Goal: Information Seeking & Learning: Check status

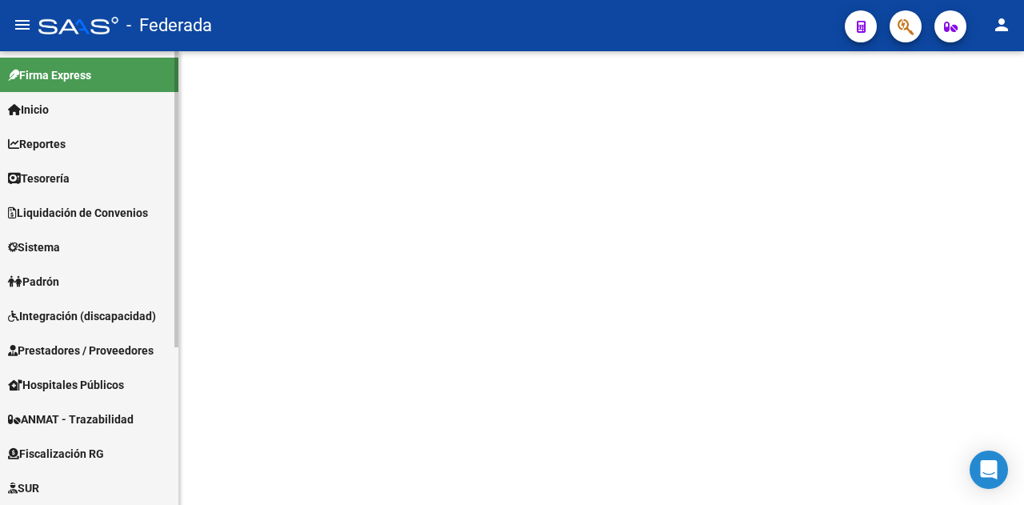
click at [69, 280] on link "Padrón" at bounding box center [89, 281] width 178 height 34
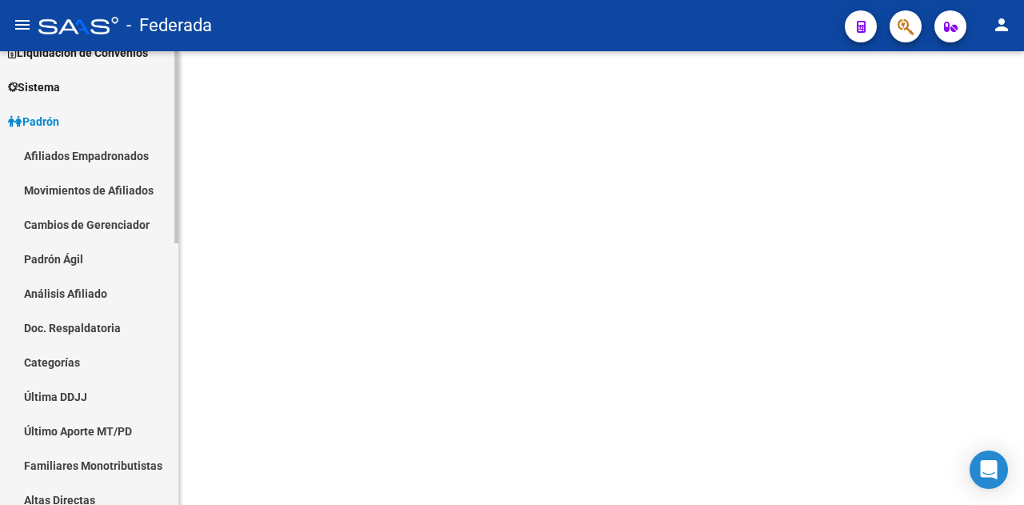
scroll to position [80, 0]
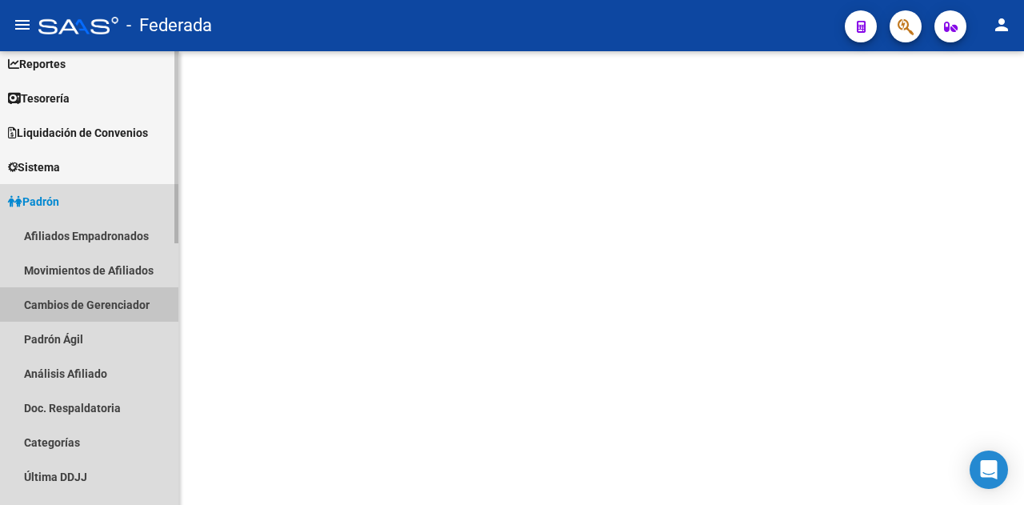
click at [102, 304] on link "Cambios de Gerenciador" at bounding box center [89, 304] width 178 height 34
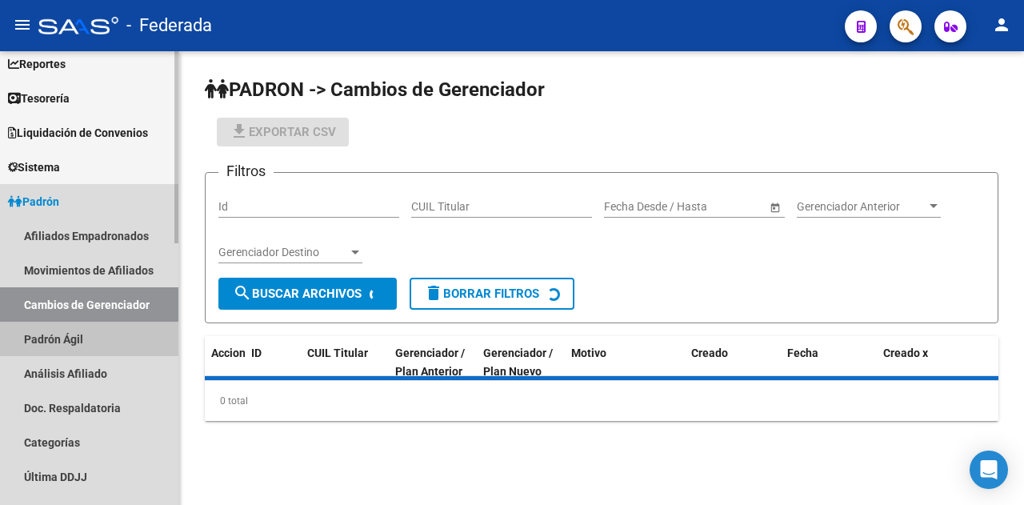
click at [94, 338] on link "Padrón Ágil" at bounding box center [89, 338] width 178 height 34
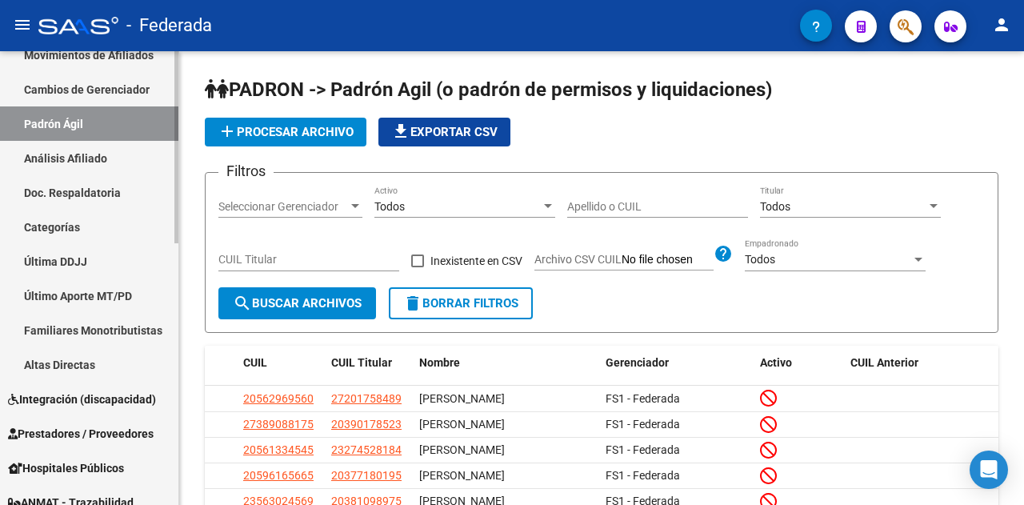
scroll to position [320, 0]
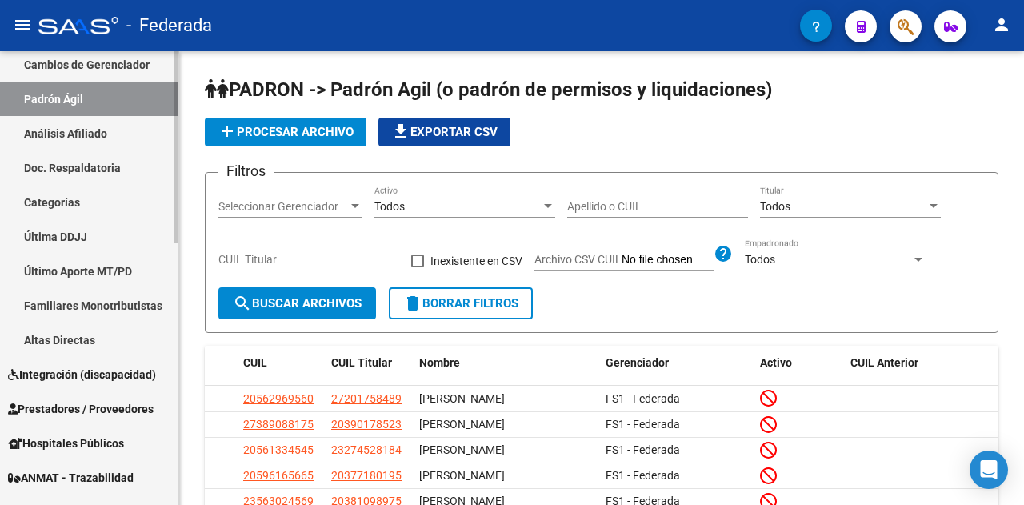
click at [87, 246] on link "Última DDJJ" at bounding box center [89, 236] width 178 height 34
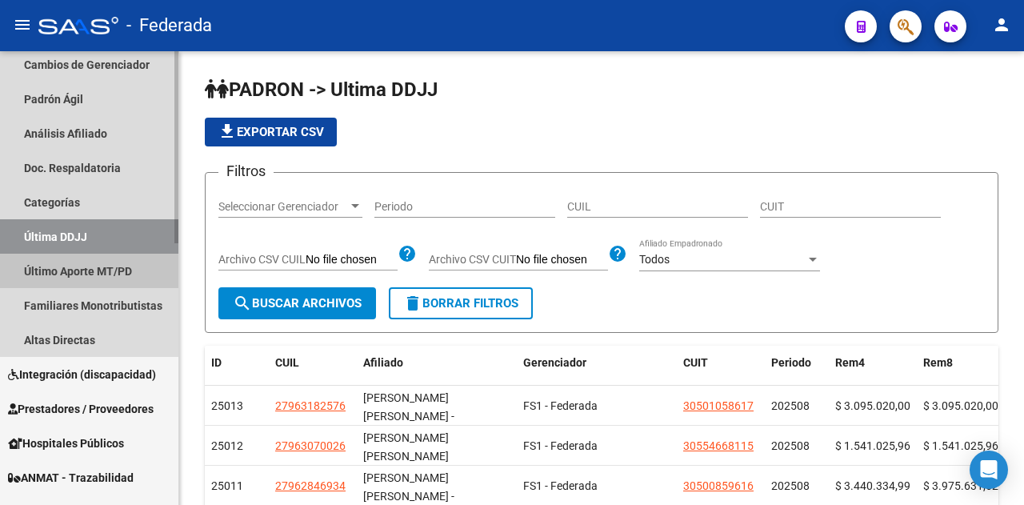
click at [86, 272] on link "Último Aporte MT/PD" at bounding box center [89, 271] width 178 height 34
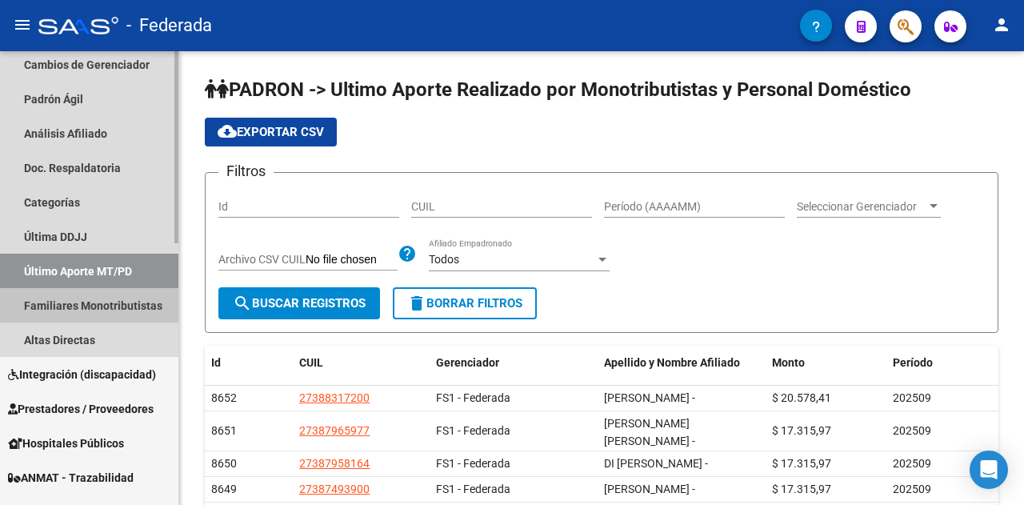
click at [89, 309] on link "Familiares Monotributistas" at bounding box center [89, 305] width 178 height 34
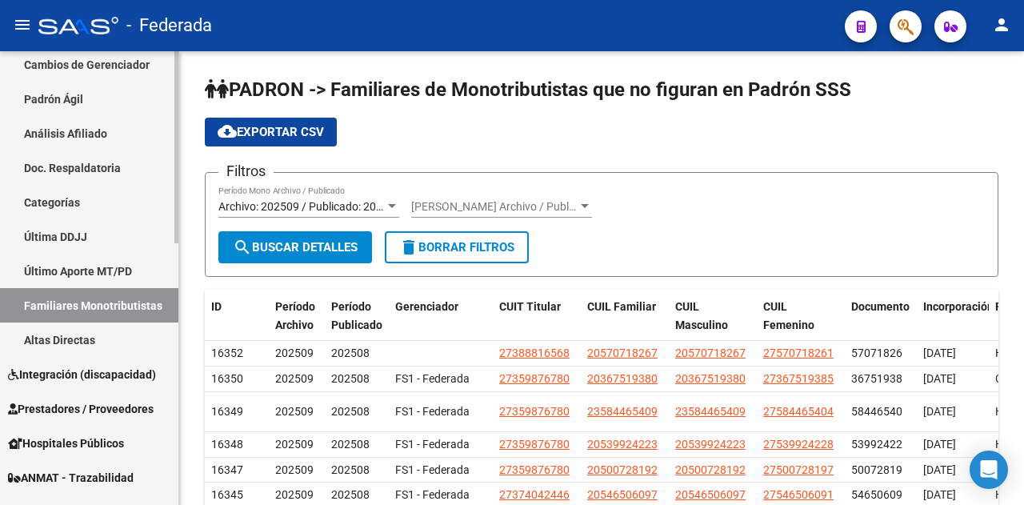
click at [83, 340] on link "Altas Directas" at bounding box center [89, 339] width 178 height 34
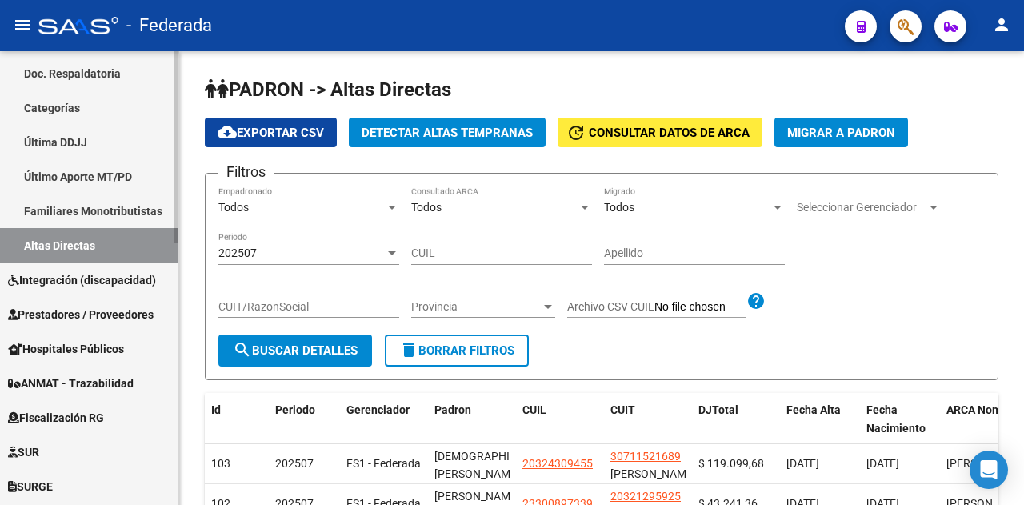
scroll to position [480, 0]
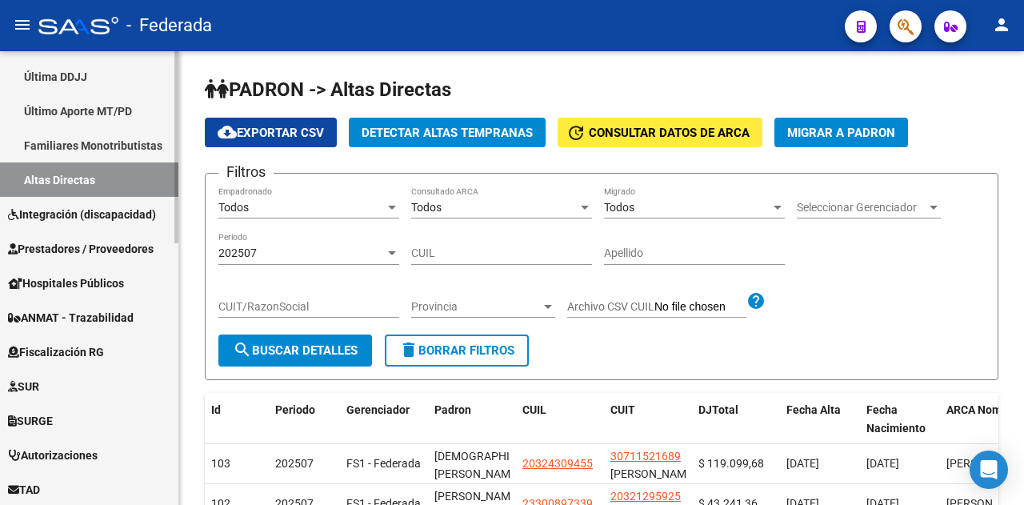
click at [95, 218] on span "Integración (discapacidad)" at bounding box center [82, 215] width 148 height 18
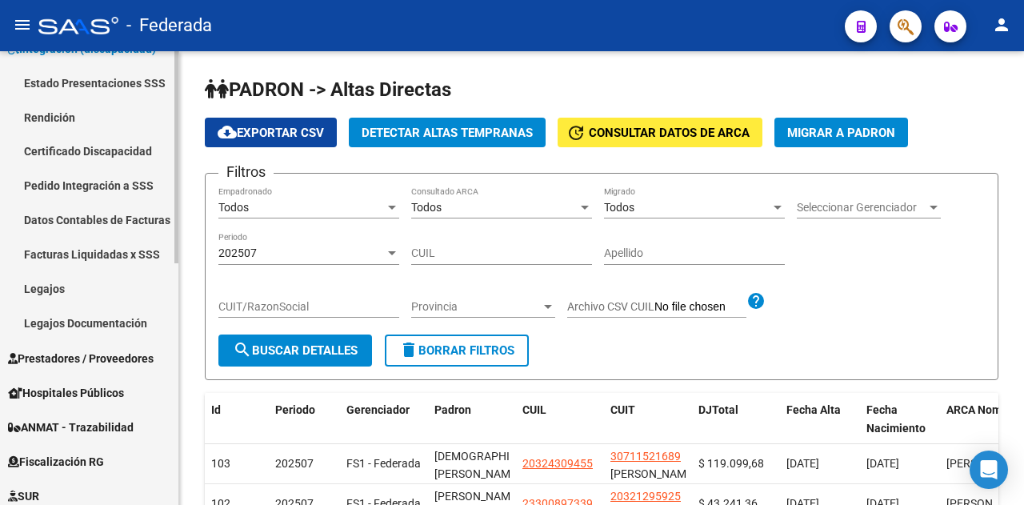
scroll to position [240, 0]
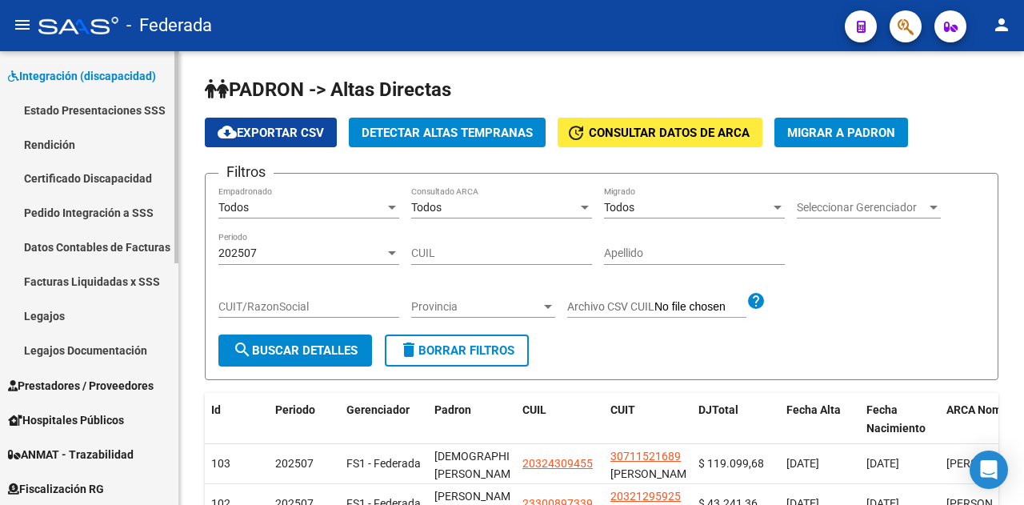
click at [90, 314] on link "Legajos" at bounding box center [89, 316] width 178 height 34
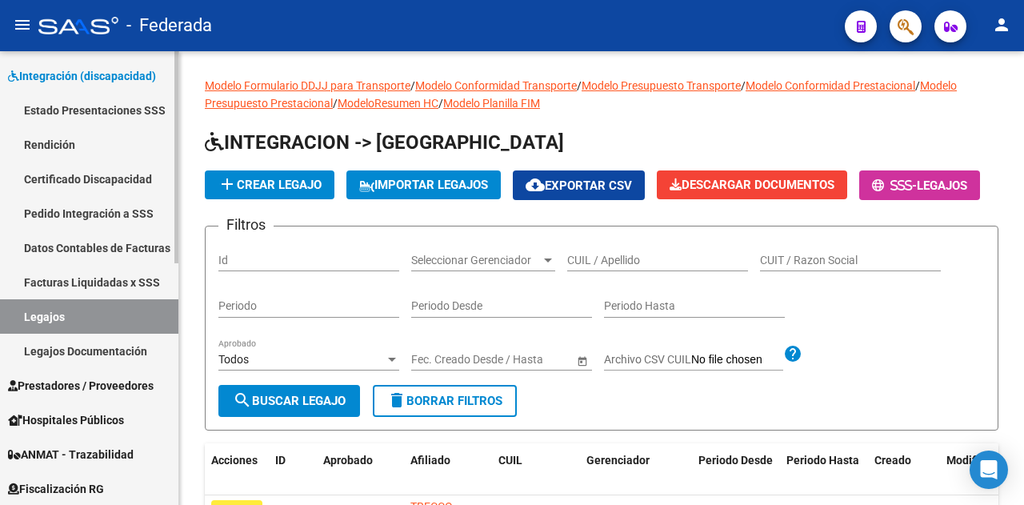
click at [105, 342] on link "Legajos Documentación" at bounding box center [89, 350] width 178 height 34
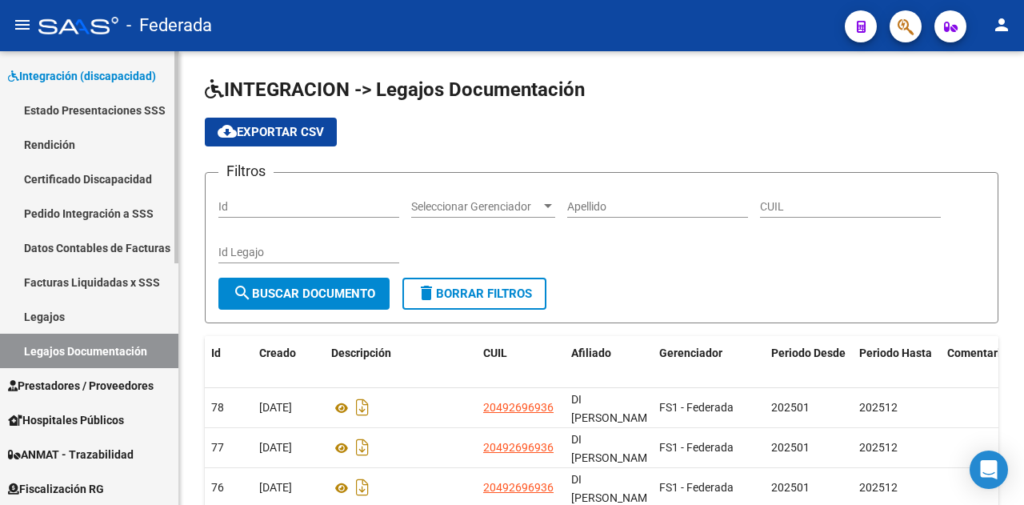
click at [99, 276] on link "Facturas Liquidadas x SSS" at bounding box center [89, 282] width 178 height 34
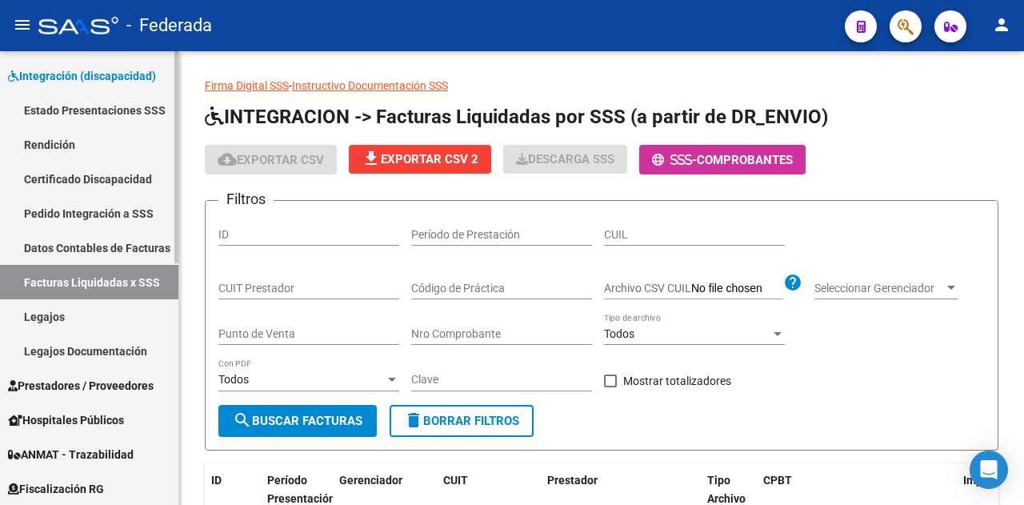
click at [105, 254] on link "Datos Contables de Facturas" at bounding box center [89, 247] width 178 height 34
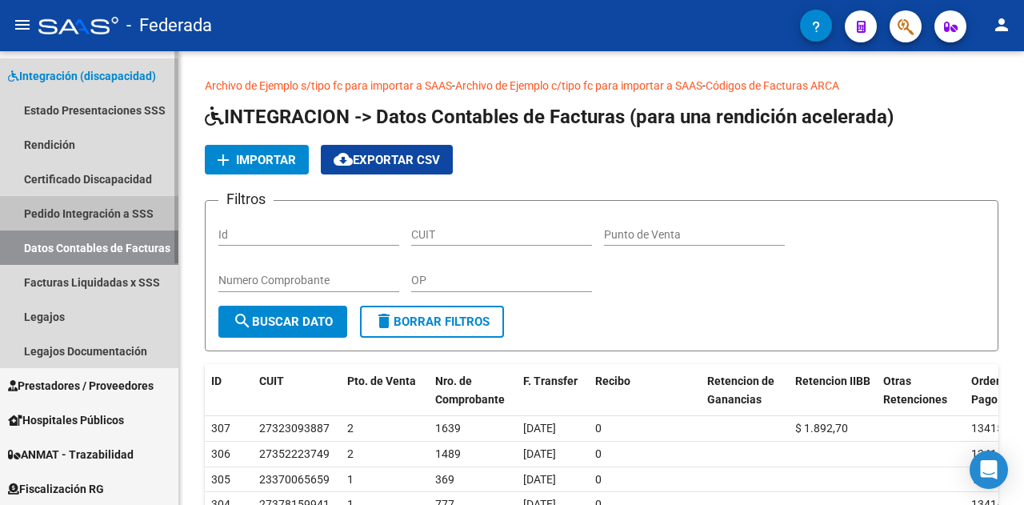
click at [98, 214] on link "Pedido Integración a SSS" at bounding box center [89, 213] width 178 height 34
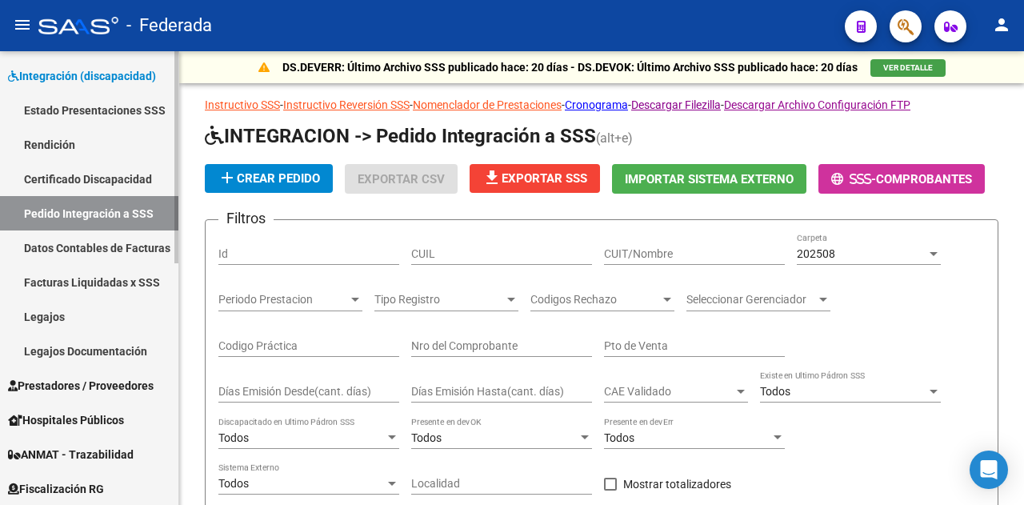
click at [98, 177] on link "Certificado Discapacidad" at bounding box center [89, 179] width 178 height 34
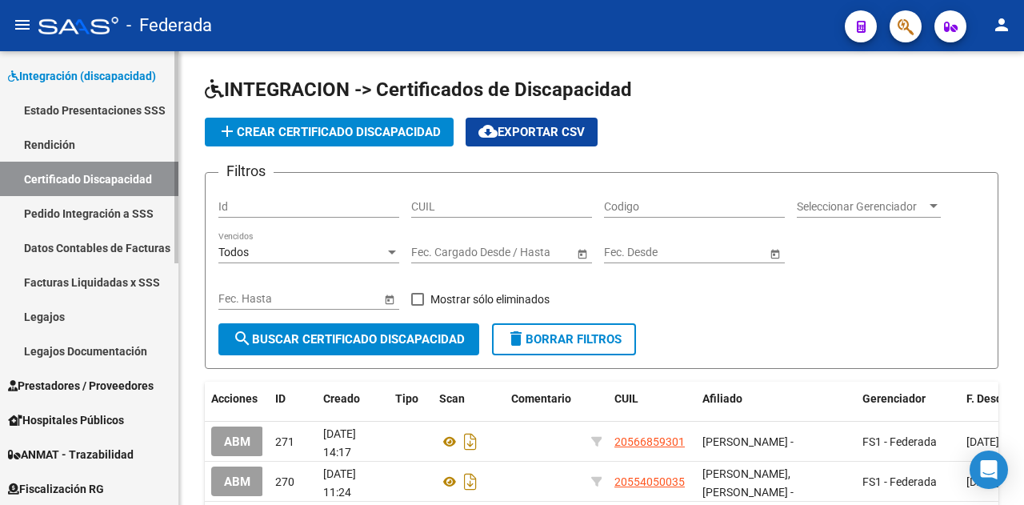
click at [78, 149] on link "Rendición" at bounding box center [89, 144] width 178 height 34
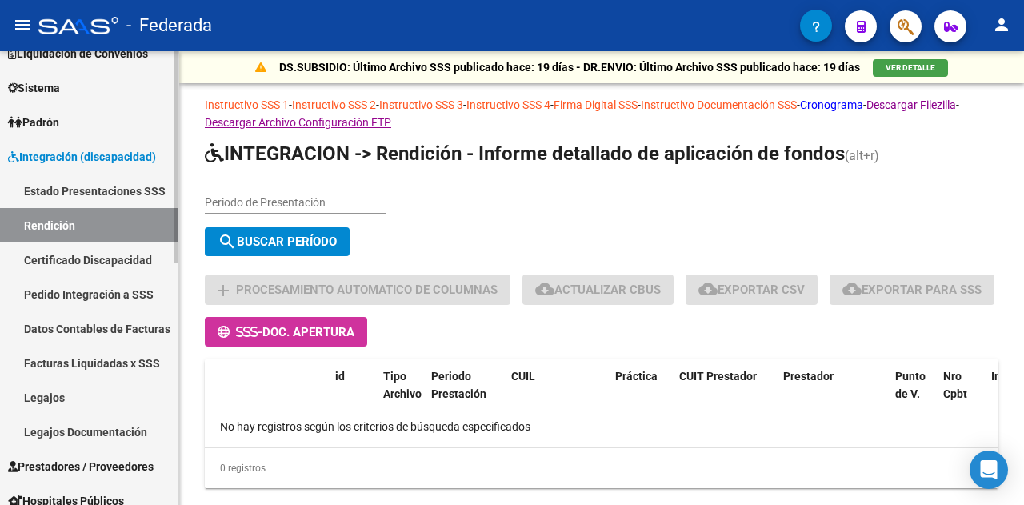
scroll to position [80, 0]
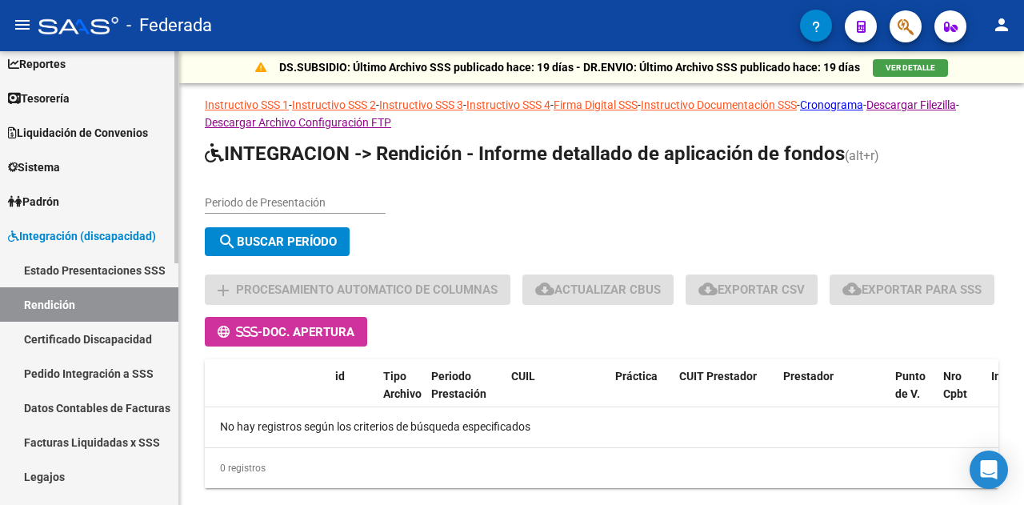
click at [85, 266] on link "Estado Presentaciones SSS" at bounding box center [89, 270] width 178 height 34
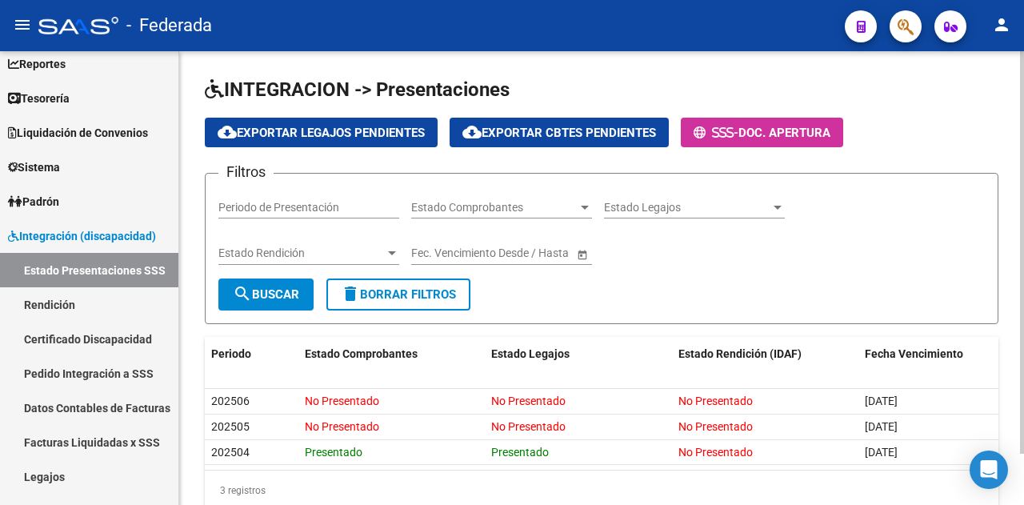
click at [914, 223] on div "Filtros Periodo de Presentación Estado Comprobantes Estado Comprobantes Estado …" at bounding box center [601, 232] width 766 height 92
click at [931, 240] on div "Filtros Periodo de Presentación Estado Comprobantes Estado Comprobantes Estado …" at bounding box center [601, 232] width 766 height 92
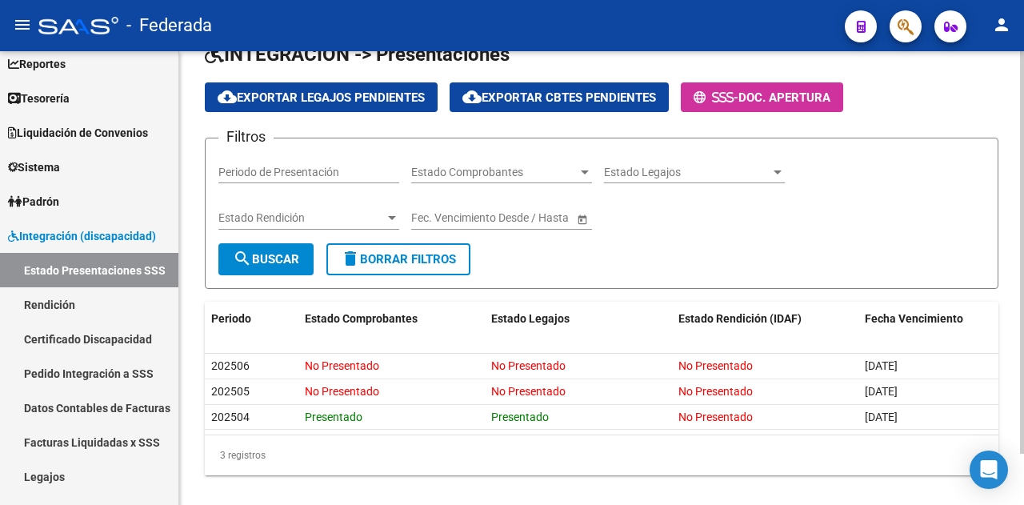
scroll to position [58, 0]
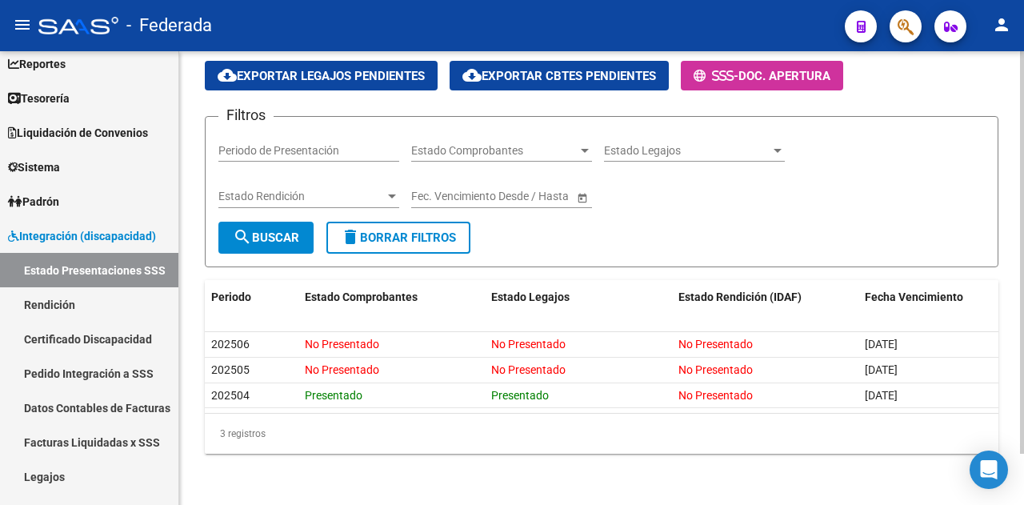
click at [566, 429] on div "3 registros" at bounding box center [601, 433] width 793 height 40
drag, startPoint x: 553, startPoint y: 417, endPoint x: 606, endPoint y: 282, distance: 146.1
click at [553, 413] on div "3 registros" at bounding box center [601, 433] width 793 height 40
drag, startPoint x: 621, startPoint y: 231, endPoint x: 783, endPoint y: 188, distance: 168.0
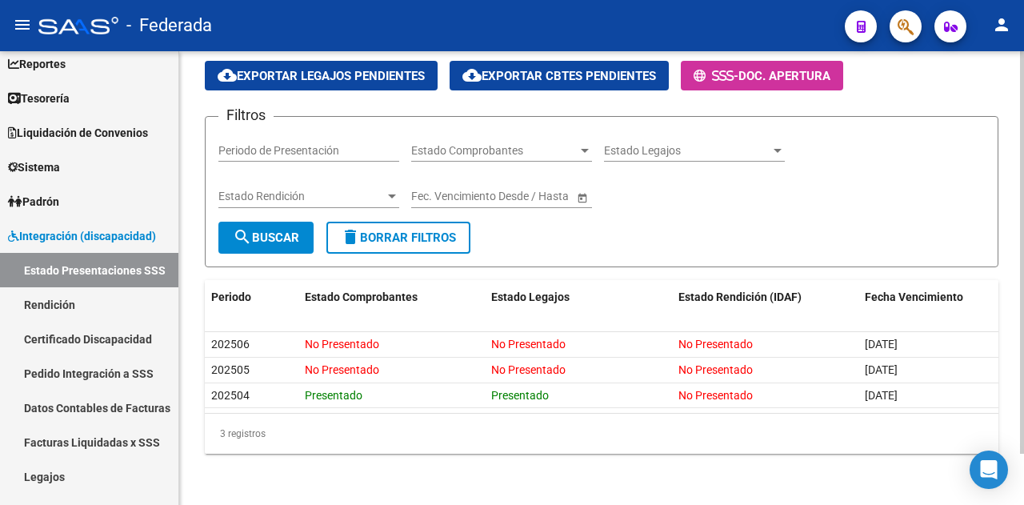
click at [623, 230] on form "Filtros Periodo de Presentación Estado Comprobantes Estado Comprobantes Estado …" at bounding box center [601, 191] width 793 height 151
click at [783, 187] on div "Filtros Periodo de Presentación Estado Comprobantes Estado Comprobantes Estado …" at bounding box center [601, 176] width 766 height 92
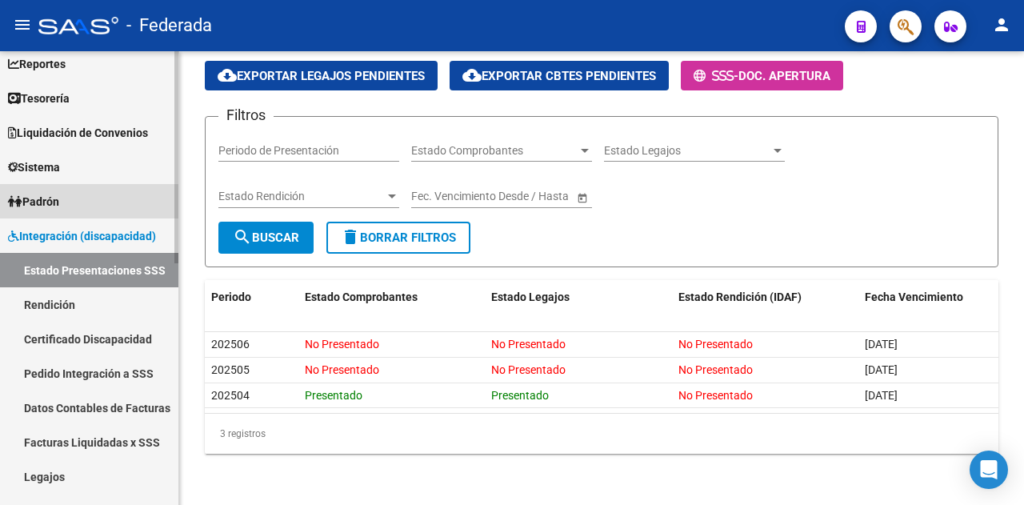
click at [75, 202] on link "Padrón" at bounding box center [89, 201] width 178 height 34
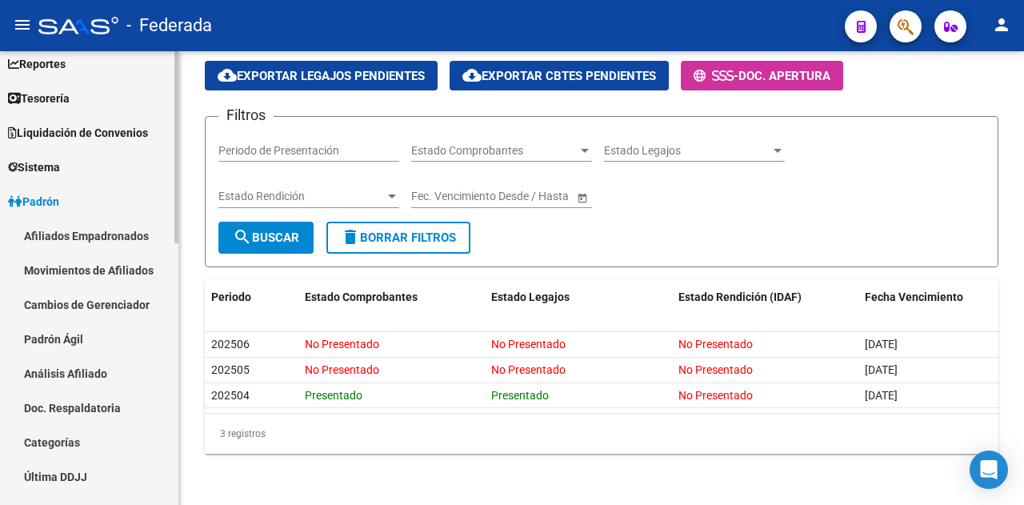
click at [111, 230] on link "Afiliados Empadronados" at bounding box center [89, 235] width 178 height 34
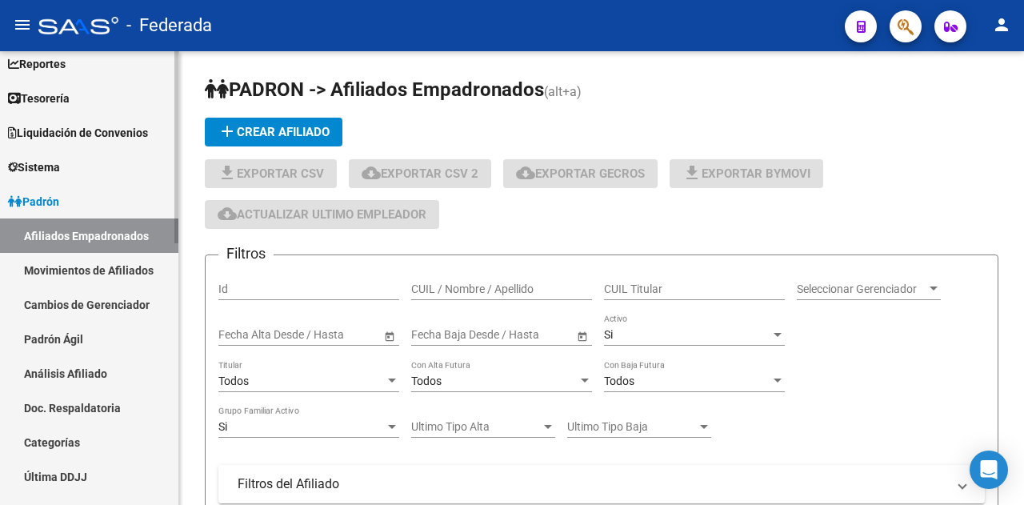
click at [123, 268] on link "Movimientos de Afiliados" at bounding box center [89, 270] width 178 height 34
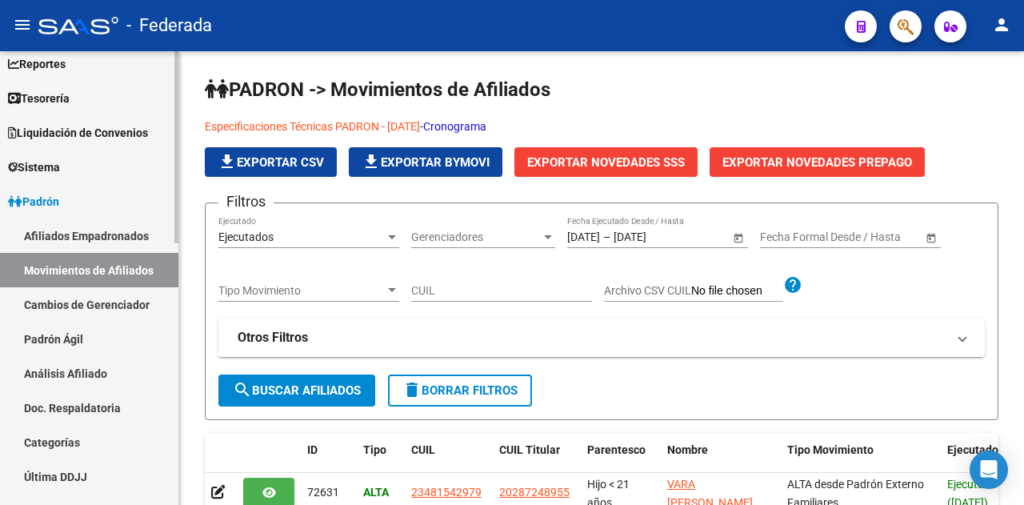
click at [129, 302] on link "Cambios de Gerenciador" at bounding box center [89, 304] width 178 height 34
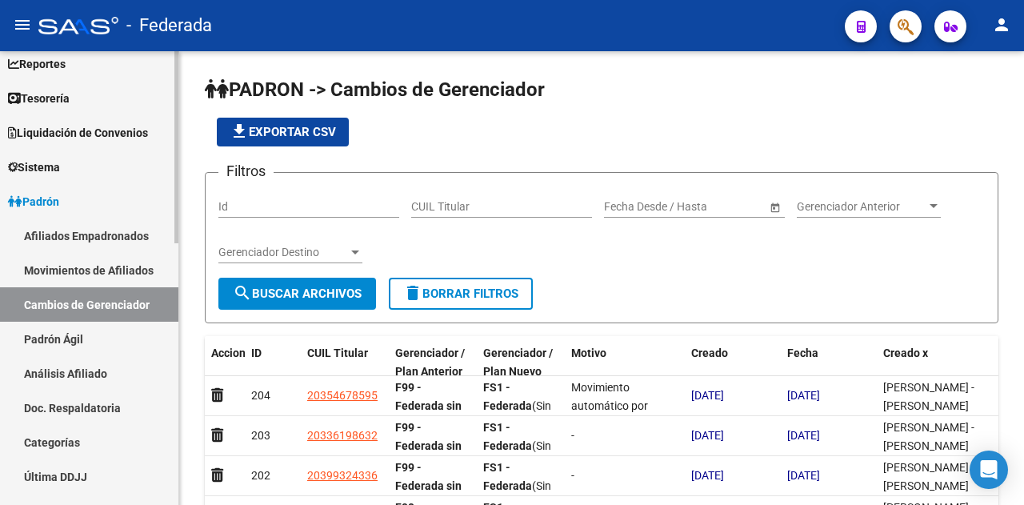
click at [58, 339] on link "Padrón Ágil" at bounding box center [89, 338] width 178 height 34
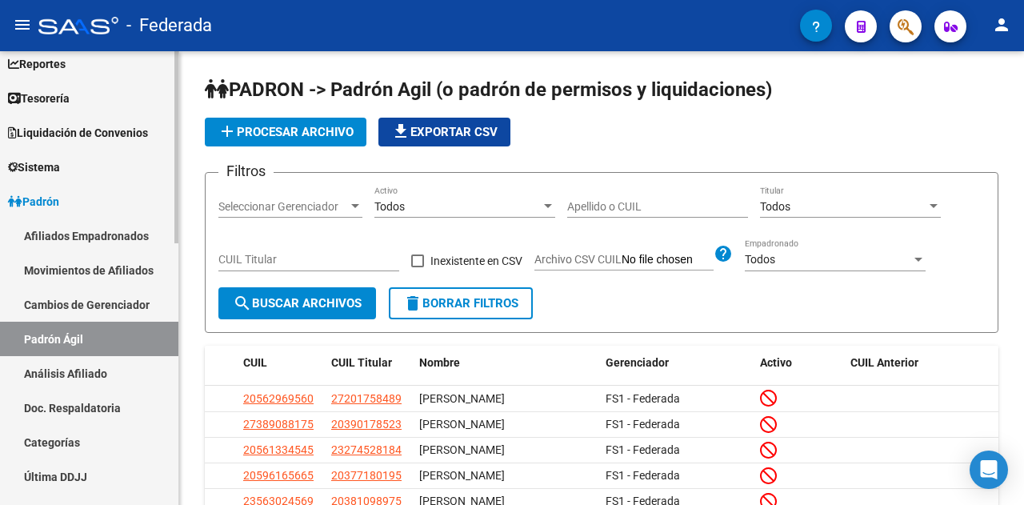
scroll to position [320, 0]
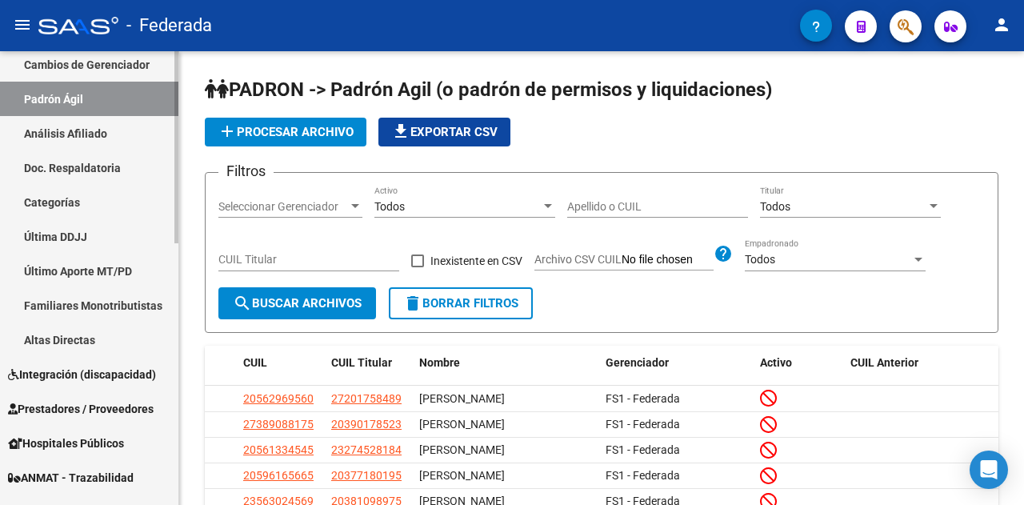
click at [77, 120] on link "Análisis Afiliado" at bounding box center [89, 133] width 178 height 34
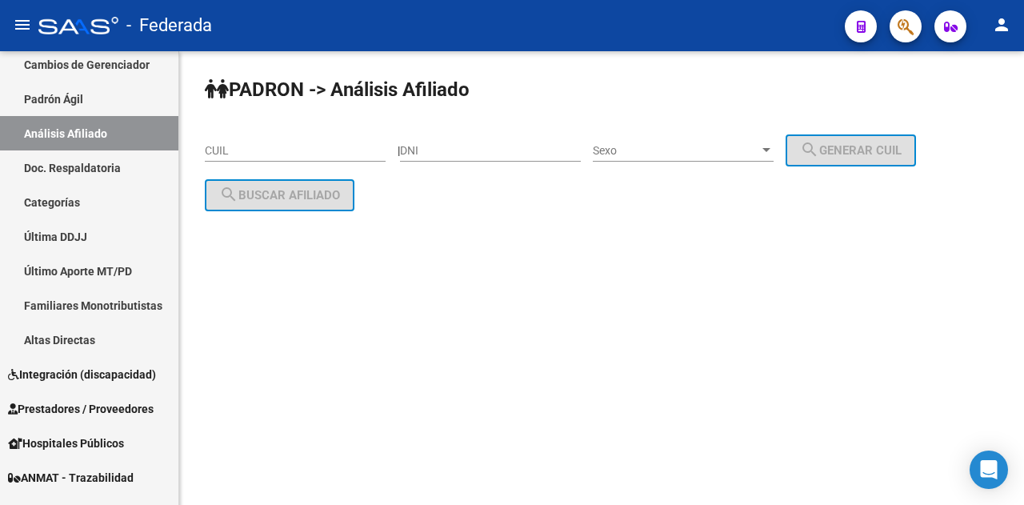
click at [242, 150] on input "CUIL" at bounding box center [295, 151] width 181 height 14
paste input "27-25750179-0"
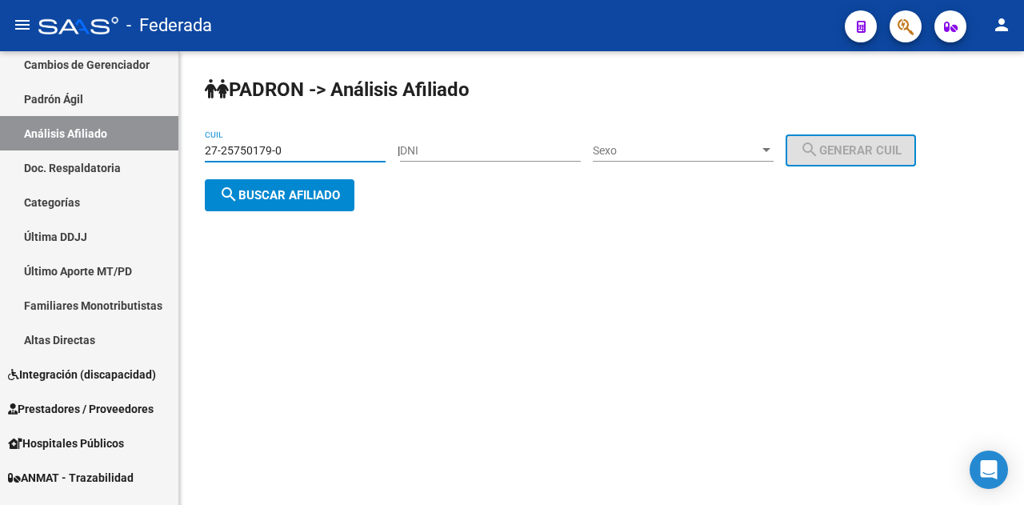
type input "27-25750179-0"
click at [287, 193] on span "search Buscar afiliado" at bounding box center [279, 195] width 121 height 14
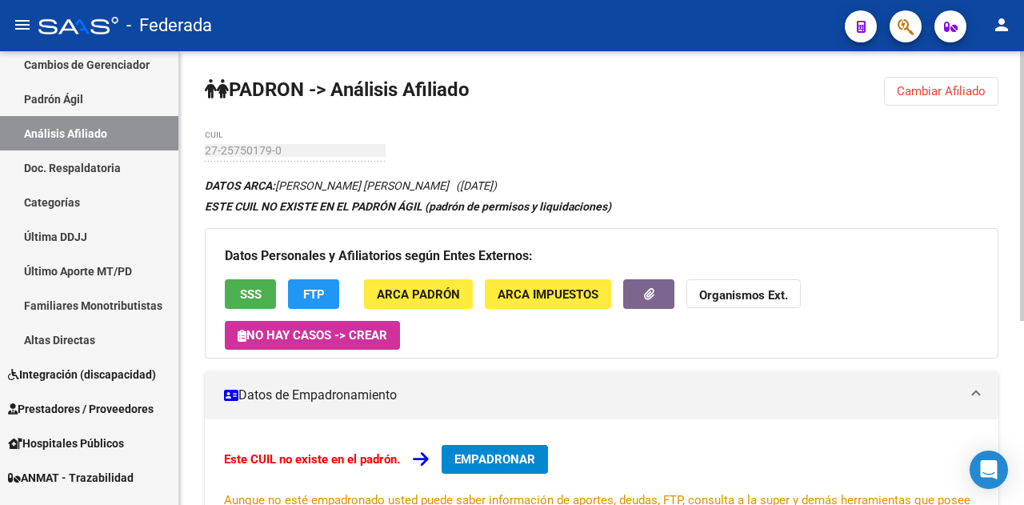
scroll to position [309, 0]
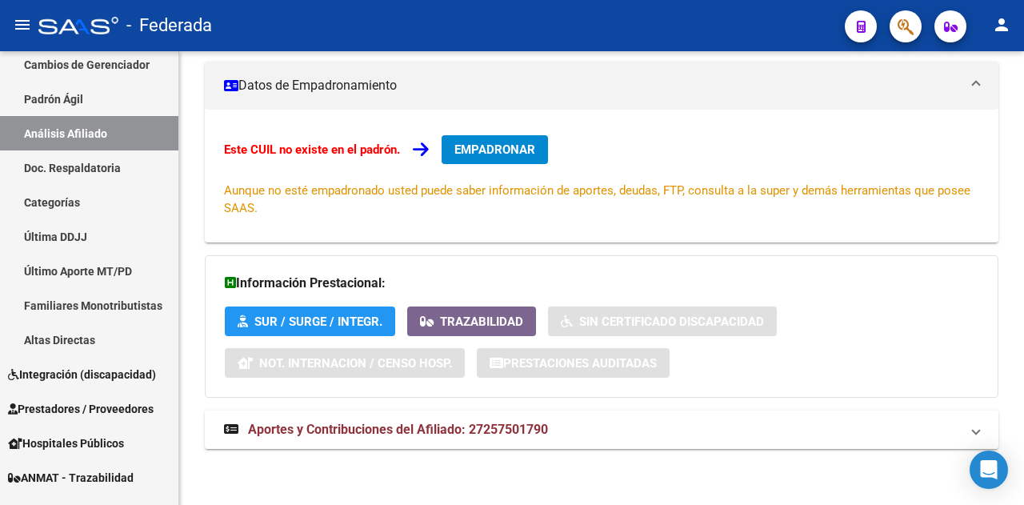
click at [432, 427] on span "Aportes y Contribuciones del Afiliado: 27257501790" at bounding box center [398, 428] width 300 height 15
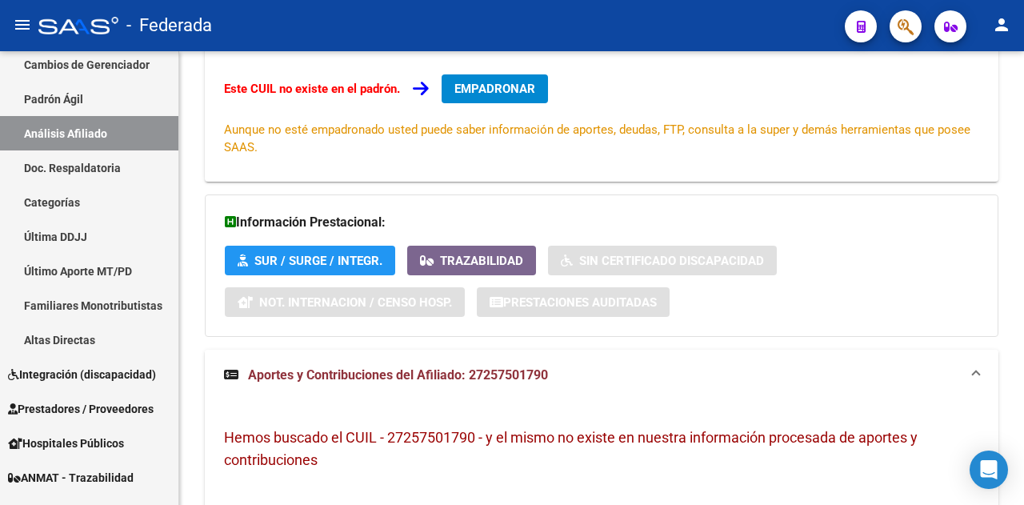
scroll to position [250, 0]
